Goal: Find specific page/section: Find specific page/section

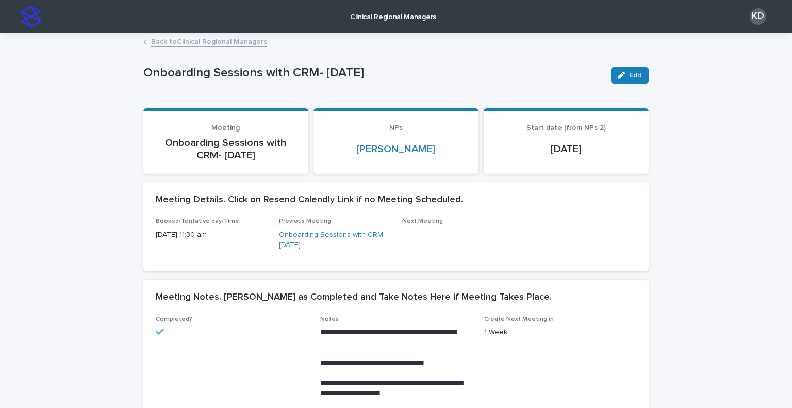
click at [229, 43] on link "Back to Clinical Regional Managers" at bounding box center [209, 41] width 116 height 12
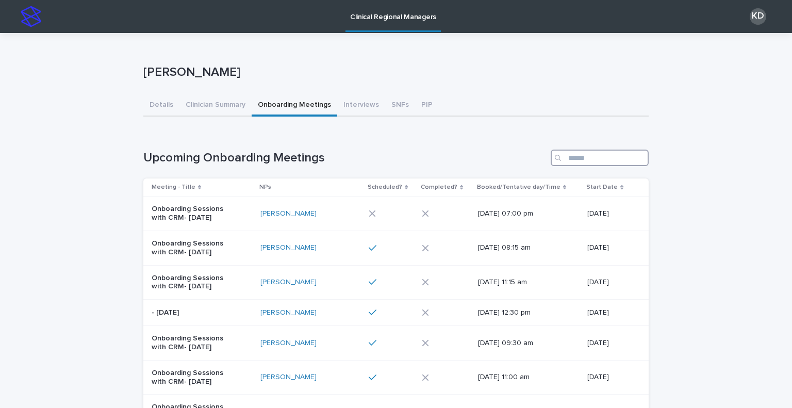
click at [611, 161] on input "Search" at bounding box center [600, 158] width 98 height 17
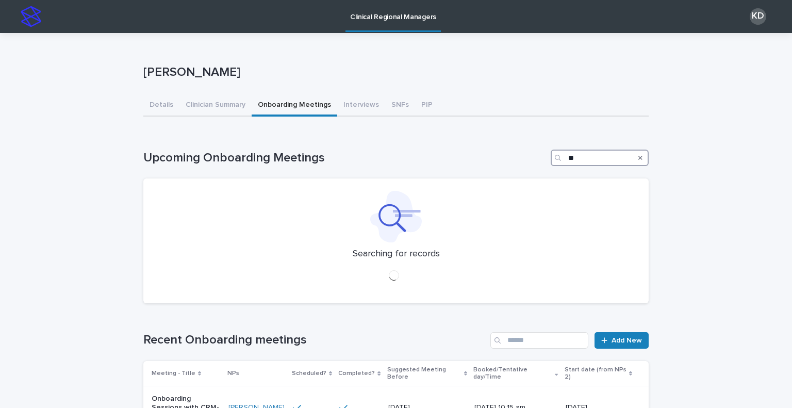
type input "*"
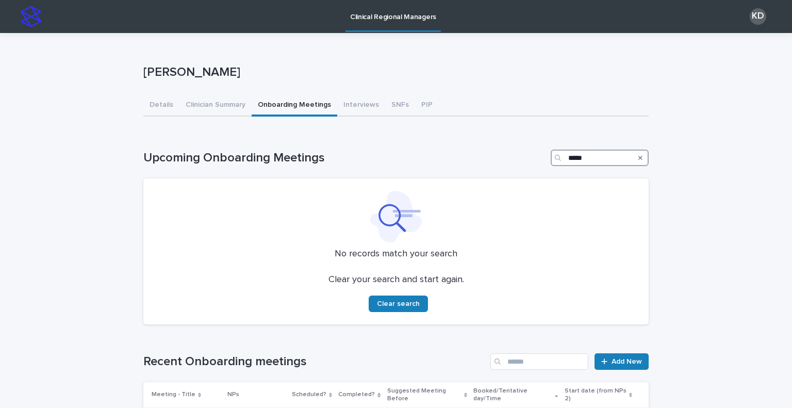
type input "******"
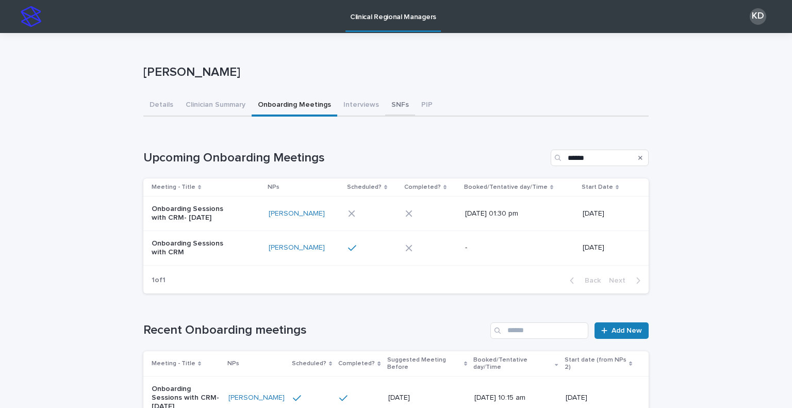
click at [385, 103] on button "SNFs" at bounding box center [400, 106] width 30 height 22
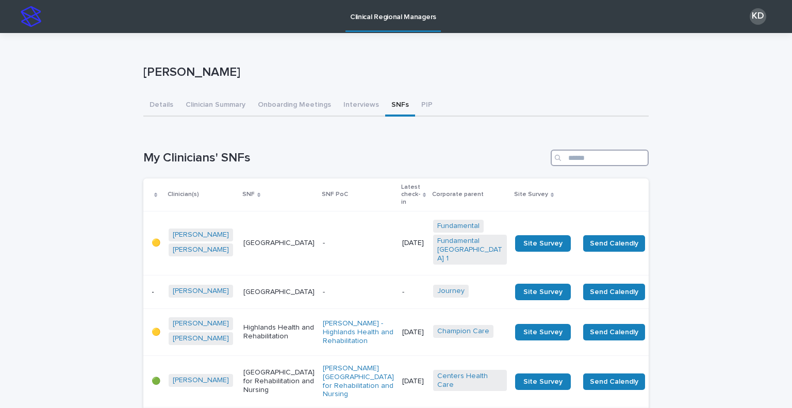
click at [605, 158] on input "Search" at bounding box center [600, 158] width 98 height 17
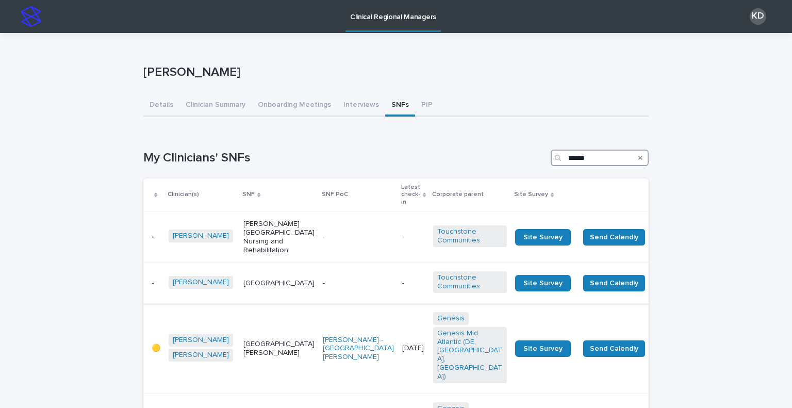
type input "******"
click at [321, 278] on td "-" at bounding box center [358, 283] width 79 height 41
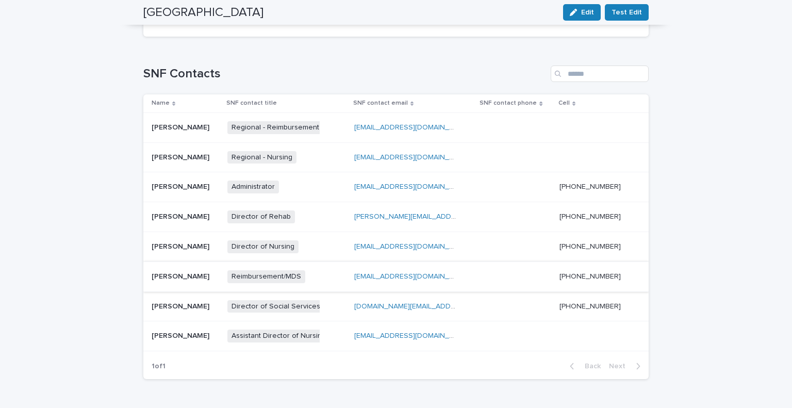
scroll to position [361, 0]
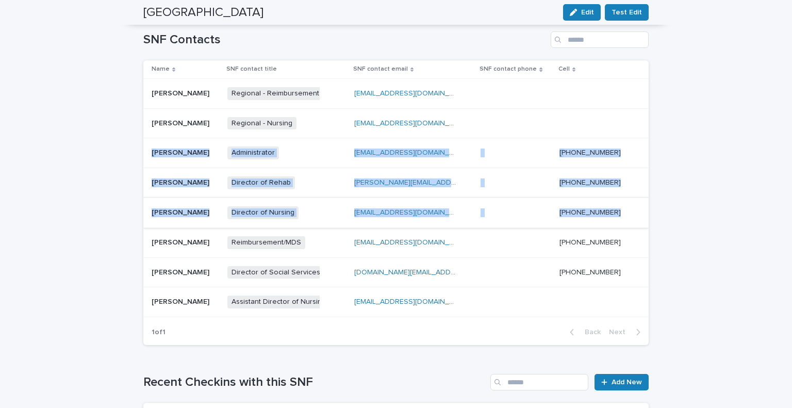
drag, startPoint x: 148, startPoint y: 154, endPoint x: 637, endPoint y: 217, distance: 493.6
click at [637, 217] on tbody "[PERSON_NAME] [PERSON_NAME] Regional - Reimbursement + 0 [EMAIL_ADDRESS][DOMAIN…" at bounding box center [396, 197] width 506 height 238
copy tbody "[PERSON_NAME] [PERSON_NAME] Administrator + 0 [EMAIL_ADDRESS][DOMAIN_NAME] [DOM…"
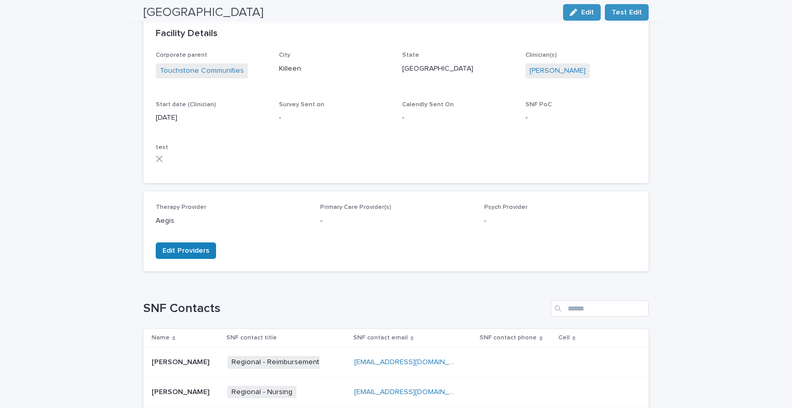
scroll to position [0, 0]
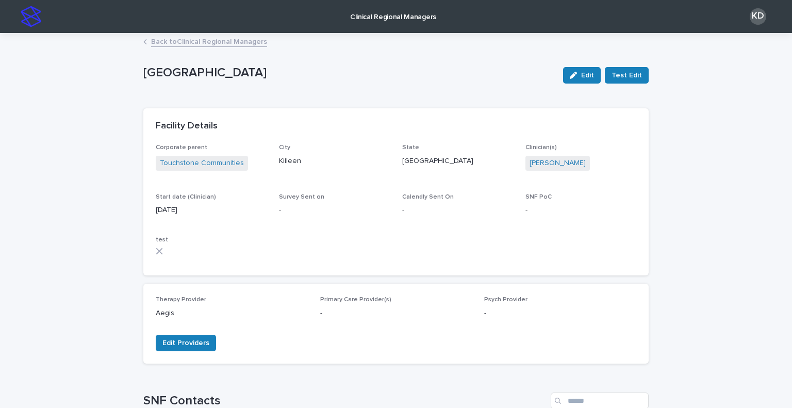
click at [217, 39] on link "Back to Clinical Regional Managers" at bounding box center [209, 41] width 116 height 12
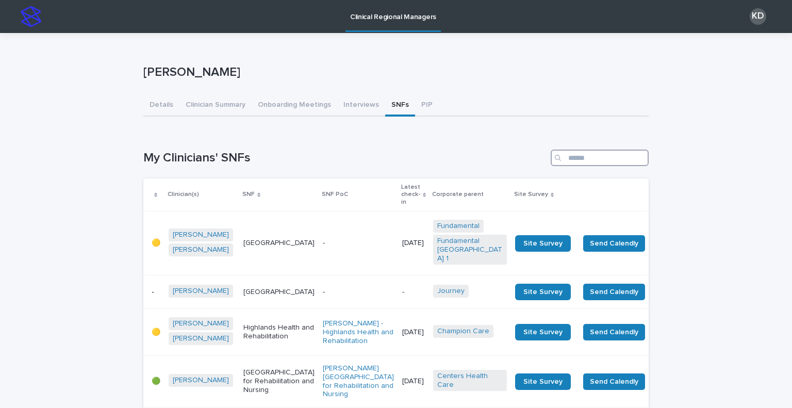
click at [584, 156] on input "Search" at bounding box center [600, 158] width 98 height 17
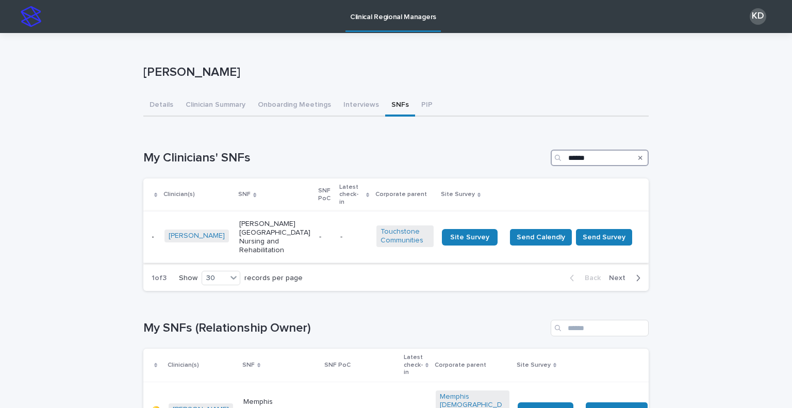
type input "******"
click at [319, 231] on div "-" at bounding box center [325, 237] width 13 height 17
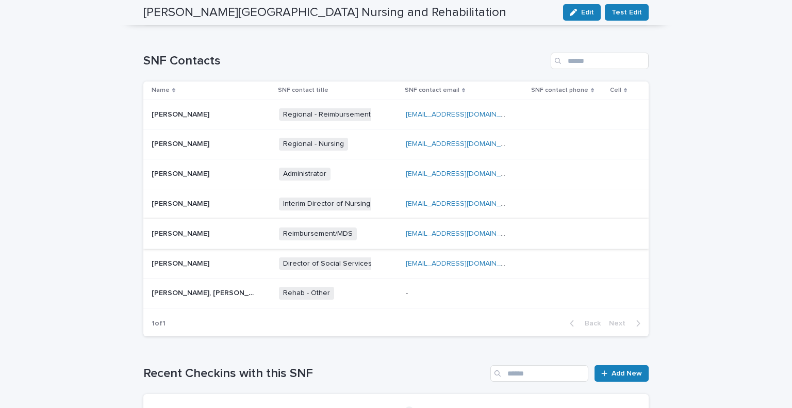
scroll to position [328, 0]
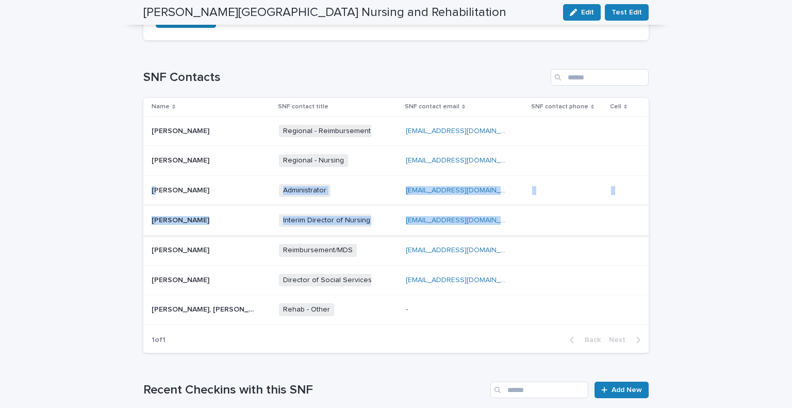
drag, startPoint x: 147, startPoint y: 185, endPoint x: 470, endPoint y: 221, distance: 325.5
click at [473, 221] on tbody "[PERSON_NAME] [PERSON_NAME] Regional - Reimbursement + 0 [EMAIL_ADDRESS][DOMAIN…" at bounding box center [396, 220] width 506 height 209
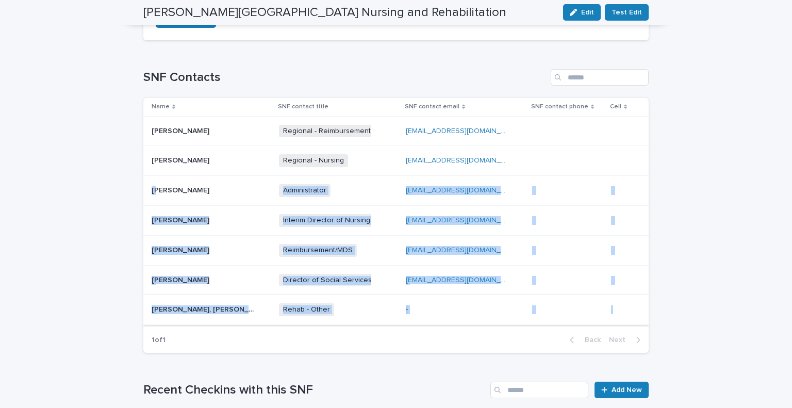
drag, startPoint x: 145, startPoint y: 183, endPoint x: 613, endPoint y: 296, distance: 480.9
click at [613, 296] on tbody "[PERSON_NAME] [PERSON_NAME] Regional - Reimbursement + 0 [EMAIL_ADDRESS][DOMAIN…" at bounding box center [396, 220] width 506 height 209
copy tbody "Administrator + 0 [EMAIL_ADDRESS][DOMAIN_NAME] [DOMAIN_NAME][EMAIL_ADDRESS][DOM…"
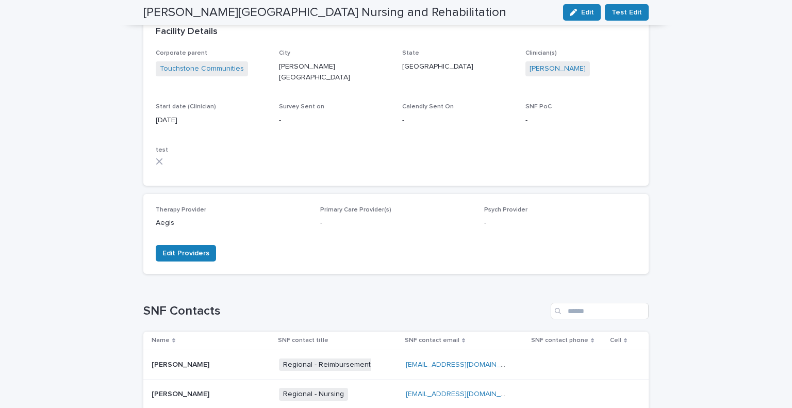
scroll to position [0, 0]
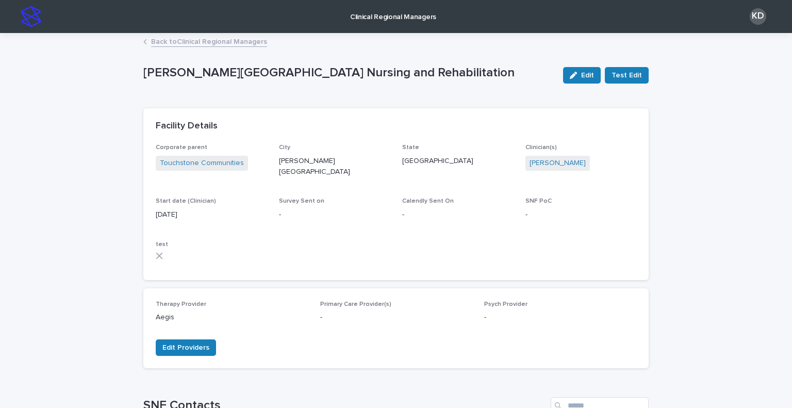
click at [217, 36] on link "Back to Clinical Regional Managers" at bounding box center [209, 41] width 116 height 12
